Goal: Task Accomplishment & Management: Complete application form

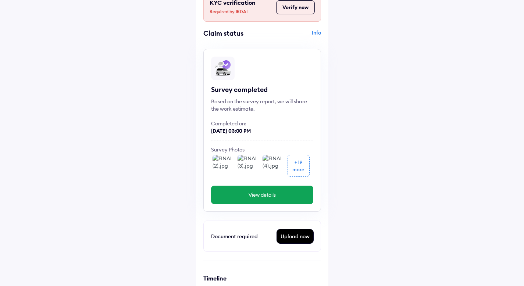
scroll to position [56, 0]
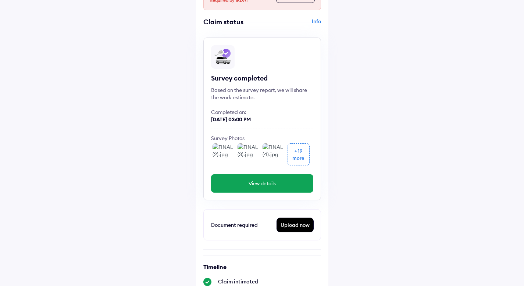
click at [225, 155] on img at bounding box center [223, 154] width 22 height 22
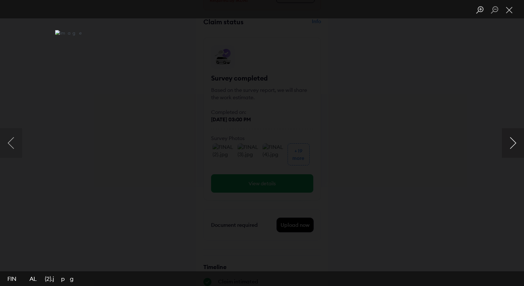
click at [513, 152] on button "Next image" at bounding box center [513, 142] width 22 height 29
click at [513, 153] on button "Next image" at bounding box center [513, 142] width 22 height 29
click at [513, 16] on button "Close lightbox" at bounding box center [509, 10] width 15 height 13
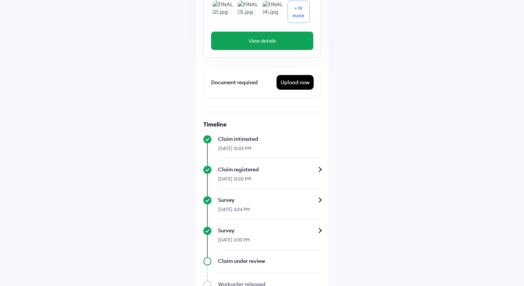
scroll to position [159, 0]
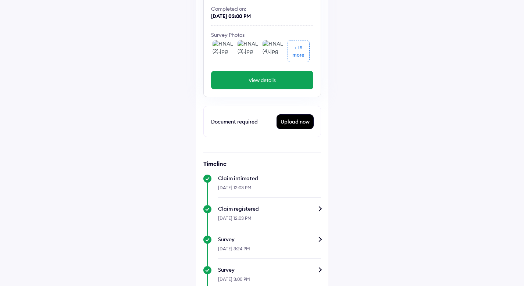
click at [306, 115] on div "Upload now" at bounding box center [295, 122] width 36 height 14
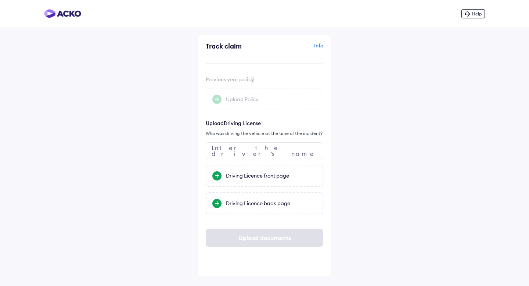
drag, startPoint x: 251, startPoint y: 76, endPoint x: 201, endPoint y: 80, distance: 49.8
click at [200, 80] on div "Track claim Info Previous year policy Upload Policy Upload Driving License Who …" at bounding box center [265, 156] width 132 height 242
drag, startPoint x: 203, startPoint y: 75, endPoint x: 230, endPoint y: 79, distance: 27.6
click at [230, 79] on div "Track claim Info Previous year policy Upload Policy Upload Driving License Who …" at bounding box center [265, 156] width 132 height 242
click at [259, 78] on div "Previous year policy Upload Policy" at bounding box center [265, 88] width 118 height 34
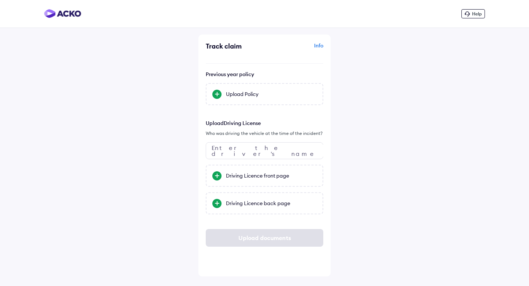
click at [258, 107] on div "Previous year policy Upload Policy Upload Driving License Who was driving the v…" at bounding box center [265, 159] width 118 height 176
click at [254, 99] on div "Upload Policy" at bounding box center [265, 94] width 118 height 22
click at [0, 0] on input "Upload Policy" at bounding box center [0, 0] width 0 height 0
click at [322, 53] on div "Info" at bounding box center [295, 49] width 57 height 14
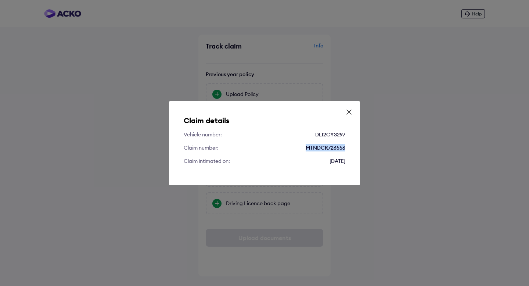
drag, startPoint x: 324, startPoint y: 149, endPoint x: 297, endPoint y: 147, distance: 27.3
click at [297, 146] on div "Claim number: MTNDCR726556" at bounding box center [265, 147] width 162 height 7
click at [299, 153] on div "Claim details Vehicle number: DL12CY3297 Claim number: MTNDCR726556 Claim intim…" at bounding box center [264, 143] width 191 height 84
drag, startPoint x: 312, startPoint y: 160, endPoint x: 360, endPoint y: 164, distance: 48.3
click at [360, 165] on div "Claim details Vehicle number: DL12CY3297 Claim number: MTNDCR726556 Claim intim…" at bounding box center [264, 143] width 191 height 84
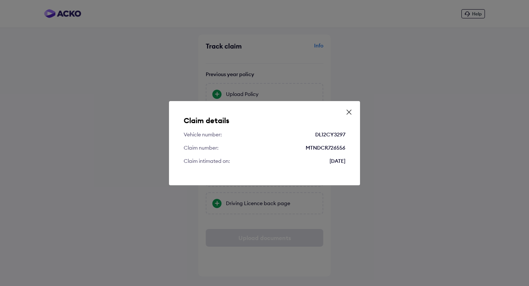
drag, startPoint x: 359, startPoint y: 143, endPoint x: 364, endPoint y: 125, distance: 19.2
click at [359, 143] on div "Claim details Vehicle number: DL12CY3297 Claim number: MTNDCR726556 Claim intim…" at bounding box center [264, 143] width 191 height 84
click at [353, 116] on div "Claim details Vehicle number: DL12CY3297 Claim number: MTNDCR726556 Claim intim…" at bounding box center [264, 143] width 191 height 84
click at [353, 115] on div "Claim details Vehicle number: DL12CY3297 Claim number: MTNDCR726556 Claim intim…" at bounding box center [264, 143] width 191 height 84
click at [350, 114] on icon at bounding box center [349, 111] width 7 height 7
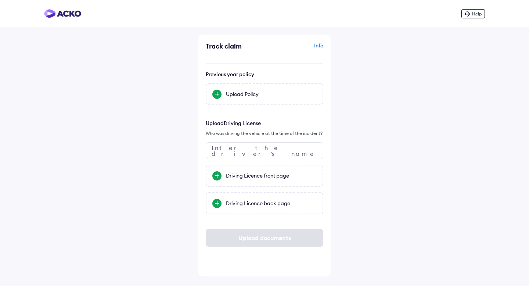
click at [229, 112] on div "Previous year policy Upload Policy Upload Driving License Who was driving the v…" at bounding box center [265, 159] width 118 height 176
click at [230, 102] on div "Upload Policy" at bounding box center [265, 94] width 118 height 22
click at [0, 0] on input "Upload Policy" at bounding box center [0, 0] width 0 height 0
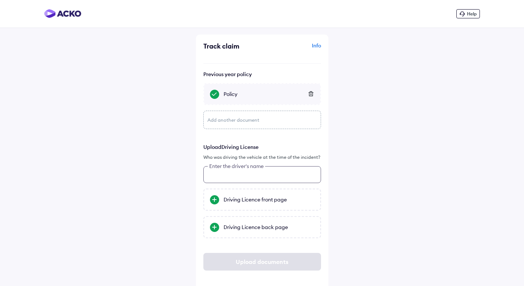
click at [266, 178] on input "text" at bounding box center [262, 174] width 118 height 17
click at [266, 199] on div "Driving Licence front page" at bounding box center [268, 199] width 91 height 7
click at [0, 0] on input "Driving Licence front page" at bounding box center [0, 0] width 0 height 0
click at [242, 228] on div "Driving Licence back page" at bounding box center [268, 226] width 91 height 7
click at [0, 0] on input "Driving Licence back page" at bounding box center [0, 0] width 0 height 0
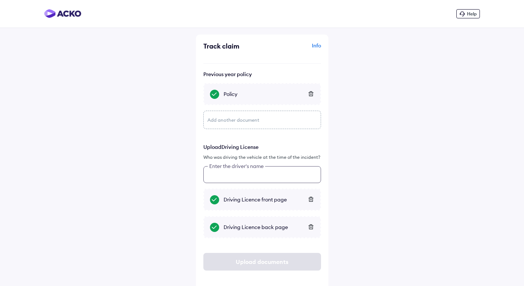
click at [261, 171] on input "text" at bounding box center [262, 174] width 118 height 17
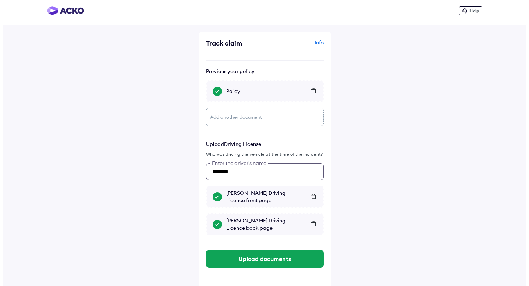
scroll to position [7, 0]
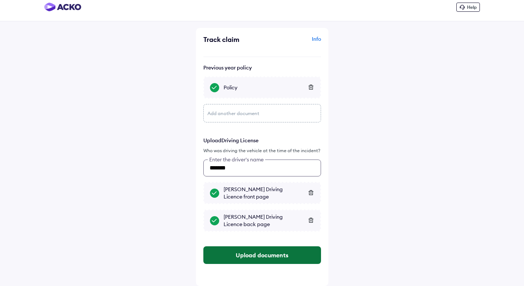
type input "*******"
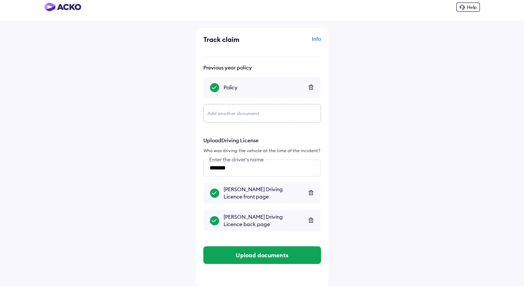
click at [286, 257] on button "Upload documents" at bounding box center [262, 255] width 118 height 18
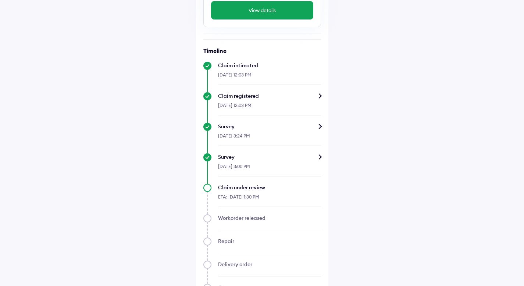
scroll to position [304, 0]
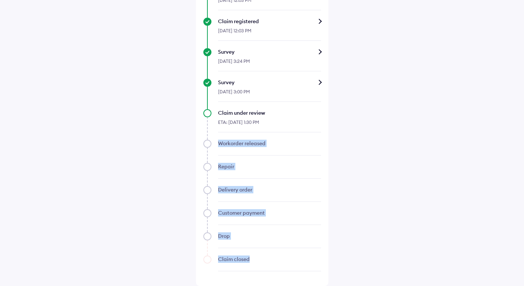
drag, startPoint x: 350, startPoint y: 136, endPoint x: 337, endPoint y: 250, distance: 115.0
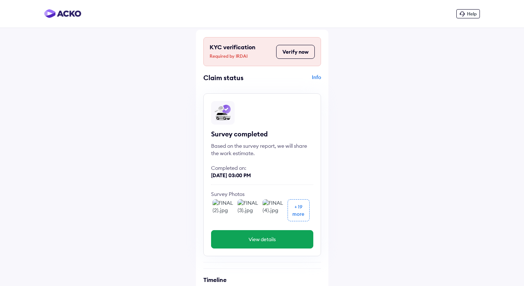
click at [299, 210] on div "+ 19" at bounding box center [298, 206] width 8 height 7
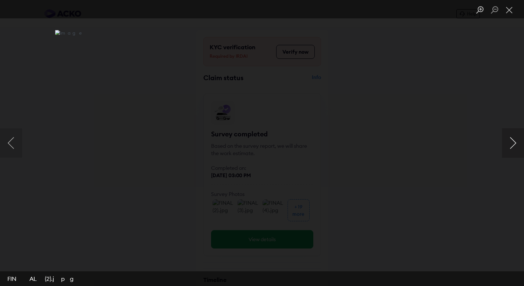
click at [522, 143] on button "Next image" at bounding box center [513, 142] width 22 height 29
click at [521, 144] on button "Next image" at bounding box center [513, 142] width 22 height 29
click at [520, 144] on button "Next image" at bounding box center [513, 142] width 22 height 29
click at [520, 145] on button "Next image" at bounding box center [513, 142] width 22 height 29
click at [520, 146] on button "Next image" at bounding box center [513, 142] width 22 height 29
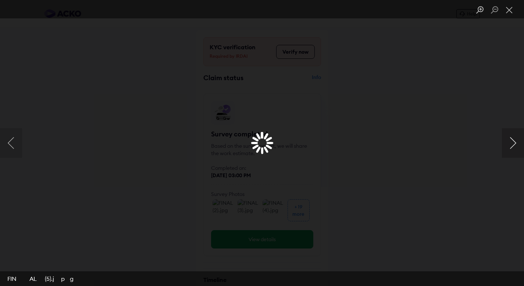
click at [520, 146] on button "Next image" at bounding box center [513, 142] width 22 height 29
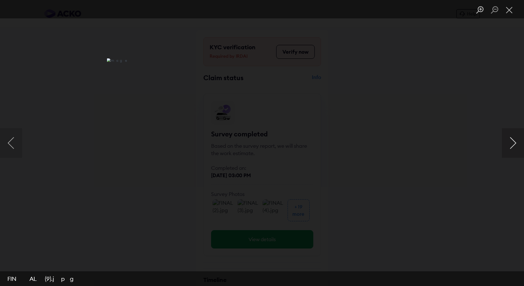
click at [520, 146] on button "Next image" at bounding box center [513, 142] width 22 height 29
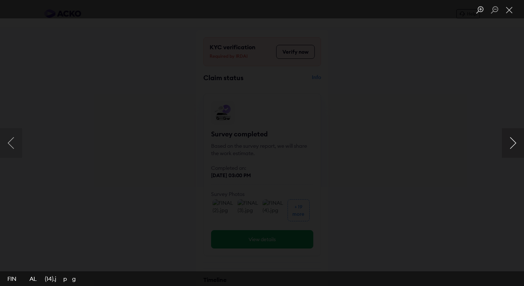
click at [520, 146] on button "Next image" at bounding box center [513, 142] width 22 height 29
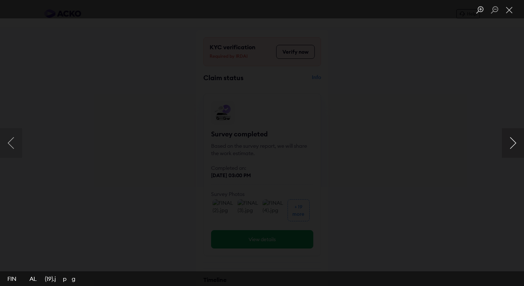
click at [520, 146] on button "Next image" at bounding box center [513, 142] width 22 height 29
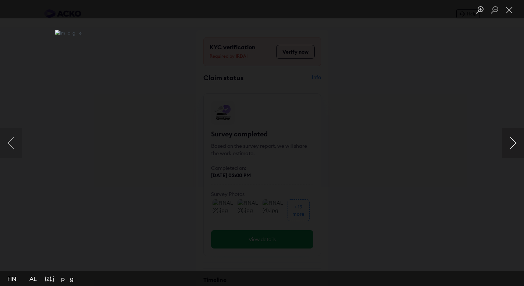
click at [520, 146] on button "Next image" at bounding box center [513, 142] width 22 height 29
click at [511, 17] on li "Lightbox" at bounding box center [509, 9] width 15 height 18
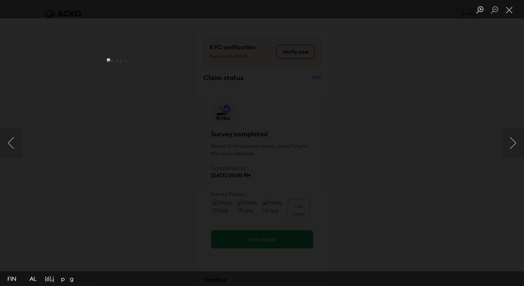
click at [511, 2] on li "Lightbox" at bounding box center [509, 9] width 15 height 18
click at [510, 7] on button "Close lightbox" at bounding box center [509, 10] width 15 height 13
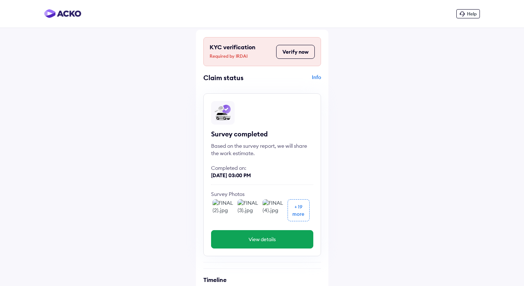
click at [290, 47] on button "Verify now" at bounding box center [295, 52] width 39 height 14
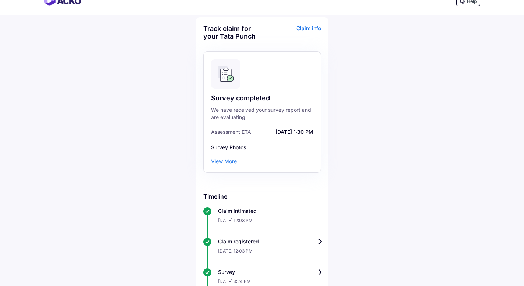
scroll to position [13, 0]
click at [230, 164] on div "View More" at bounding box center [224, 160] width 26 height 7
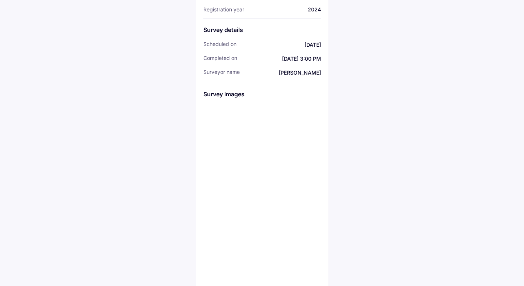
scroll to position [111, 0]
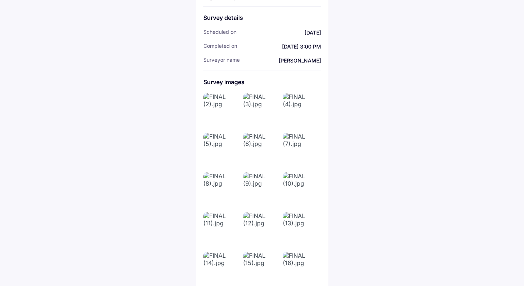
click at [241, 126] on div at bounding box center [262, 250] width 118 height 315
click at [231, 123] on img at bounding box center [221, 111] width 37 height 37
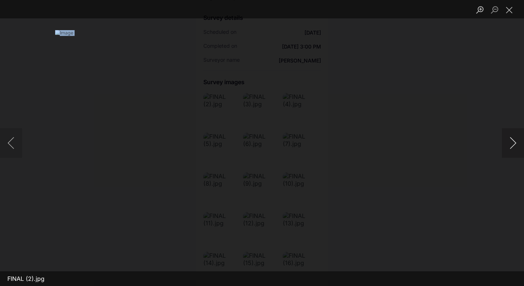
drag, startPoint x: 498, startPoint y: 135, endPoint x: 506, endPoint y: 139, distance: 9.4
click at [503, 137] on div "FINAL (2).jpg" at bounding box center [262, 143] width 524 height 286
click at [508, 140] on button "Next image" at bounding box center [513, 142] width 22 height 29
click at [507, 140] on button "Next image" at bounding box center [513, 142] width 22 height 29
click at [460, 144] on div "Lightbox" at bounding box center [262, 143] width 524 height 286
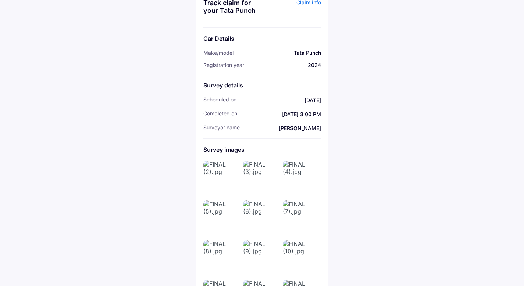
scroll to position [0, 0]
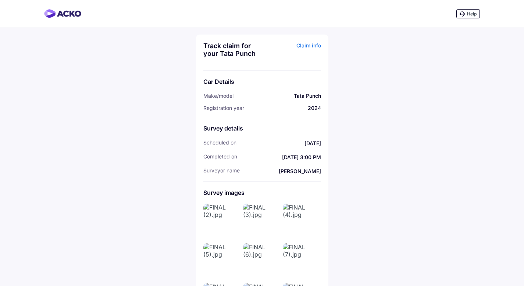
click at [304, 49] on div "Claim info" at bounding box center [292, 52] width 57 height 21
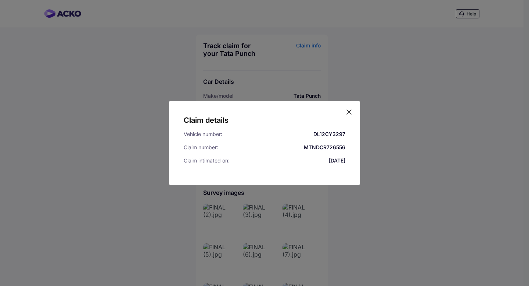
click at [341, 110] on div "Claim details Vehicle number: DL12CY3297 Claim number: MTNDCR726556 Claim intim…" at bounding box center [264, 143] width 191 height 84
click at [348, 106] on div "Claim details Vehicle number: DL12CY3297 Claim number: MTNDCR726556 Claim intim…" at bounding box center [264, 143] width 191 height 84
click at [352, 112] on icon at bounding box center [349, 111] width 7 height 7
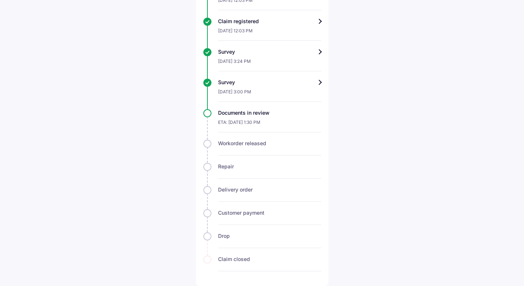
scroll to position [233, 0]
drag, startPoint x: 262, startPoint y: 122, endPoint x: 232, endPoint y: 117, distance: 30.9
click at [228, 116] on div "Documents in review ETA: [DATE] 1:30 PM" at bounding box center [262, 120] width 118 height 23
click at [290, 126] on div "ETA: [DATE] 1:30 PM" at bounding box center [269, 125] width 103 height 16
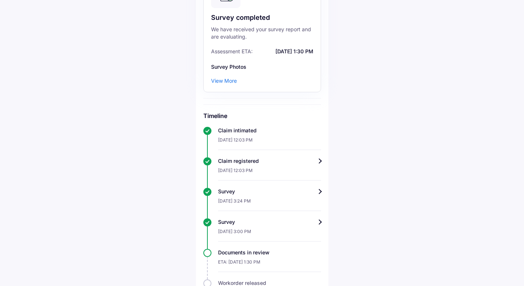
scroll to position [149, 0]
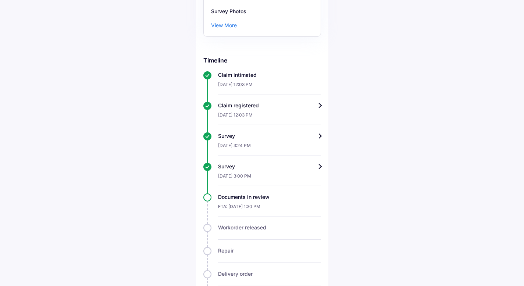
click at [317, 168] on div "Survey" at bounding box center [269, 166] width 103 height 7
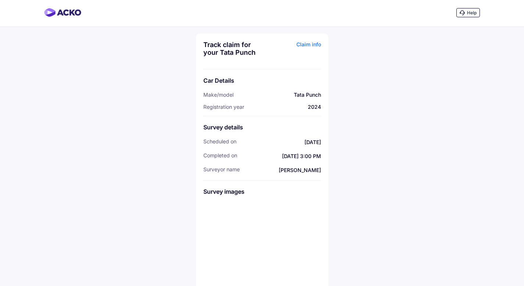
scroll to position [1, 0]
